Goal: Navigation & Orientation: Find specific page/section

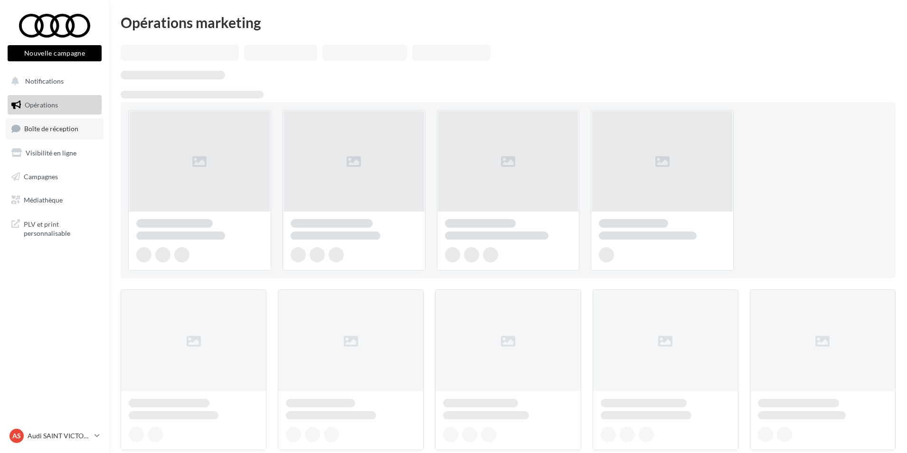
drag, startPoint x: 0, startPoint y: 0, endPoint x: 53, endPoint y: 131, distance: 141.0
click at [53, 131] on span "Boîte de réception" at bounding box center [51, 128] width 54 height 8
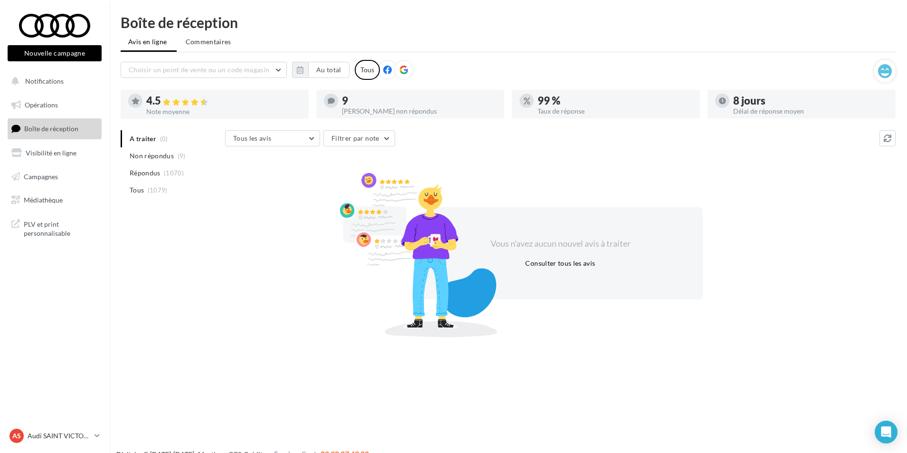
click at [76, 448] on div "AS Audi SAINT VICTORET audi-sain-gau" at bounding box center [54, 439] width 109 height 26
click at [72, 436] on p "Audi SAINT VICTORET" at bounding box center [59, 435] width 63 height 9
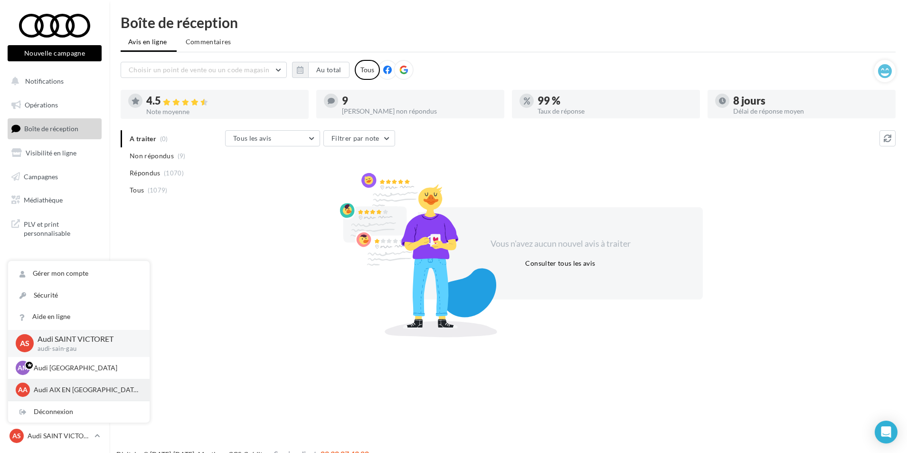
click at [63, 397] on div "AA Audi AIX EN [GEOGRAPHIC_DATA] audi-[GEOGRAPHIC_DATA]" at bounding box center [79, 390] width 142 height 22
click at [60, 389] on p "Audi AIX EN [GEOGRAPHIC_DATA]" at bounding box center [86, 389] width 104 height 9
